Goal: Contribute content

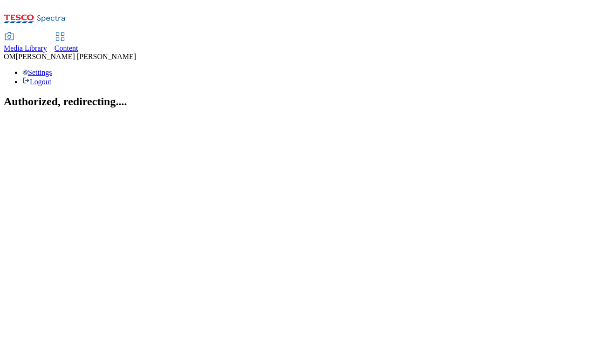
click at [47, 44] on span "Media Library" at bounding box center [25, 48] width 43 height 8
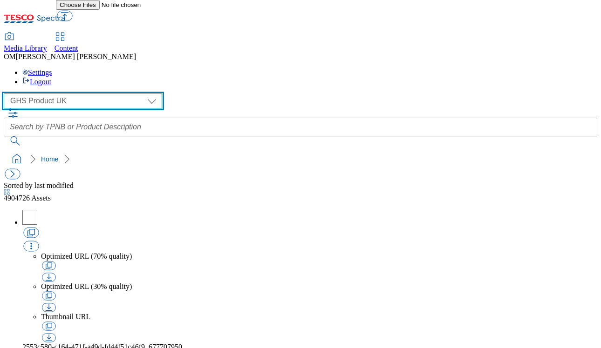
click at [86, 94] on select "GHS Marketing UK GHS Product UK ghs-roi" at bounding box center [83, 101] width 158 height 15
select select "flare-ghs-mktg"
click at [7, 94] on select "GHS Marketing UK GHS Product UK ghs-roi" at bounding box center [83, 101] width 158 height 15
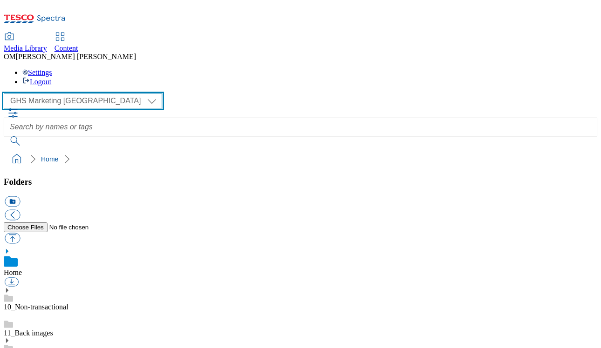
scroll to position [58, 0]
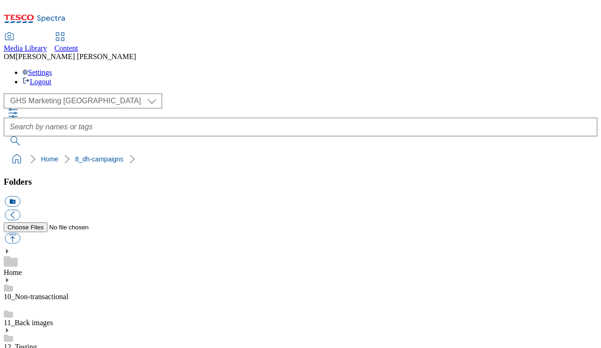
click at [20, 233] on button "button" at bounding box center [12, 238] width 15 height 11
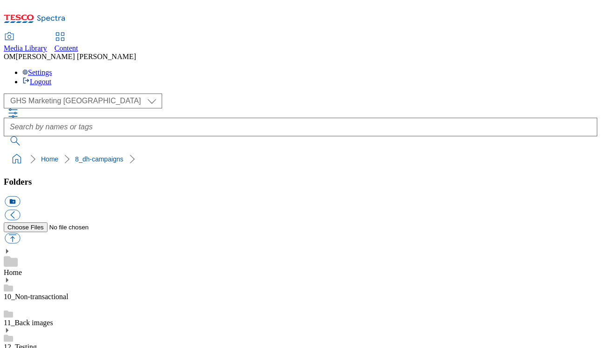
click at [20, 233] on button "button" at bounding box center [12, 238] width 15 height 11
type input "C:\fakepath\1755005207825-ad541636_Andrex_LegoBrand_H_1184x333_V4.jpg"
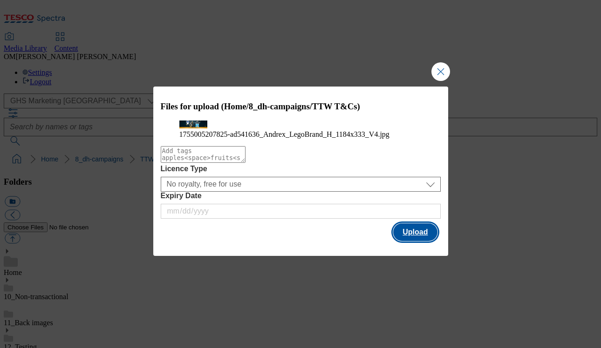
click at [420, 241] on button "Upload" at bounding box center [415, 233] width 44 height 18
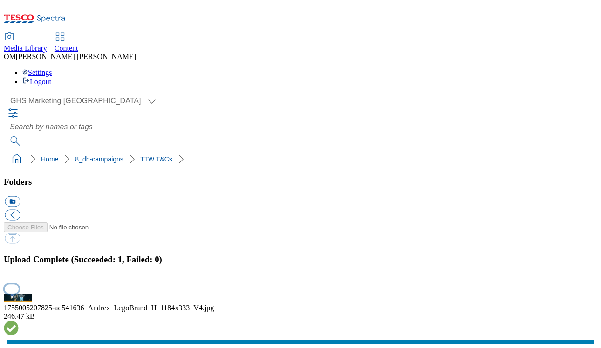
click at [19, 285] on button "button" at bounding box center [12, 289] width 14 height 9
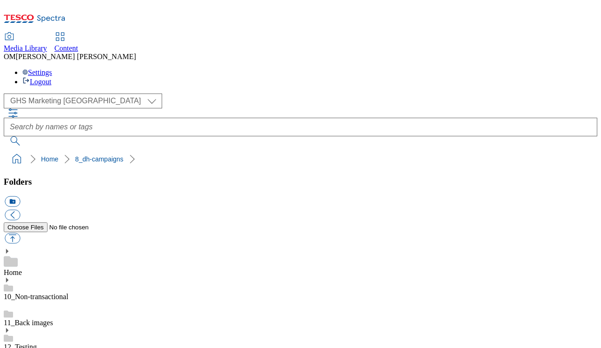
scroll to position [7, 0]
